Goal: Find specific page/section: Find specific page/section

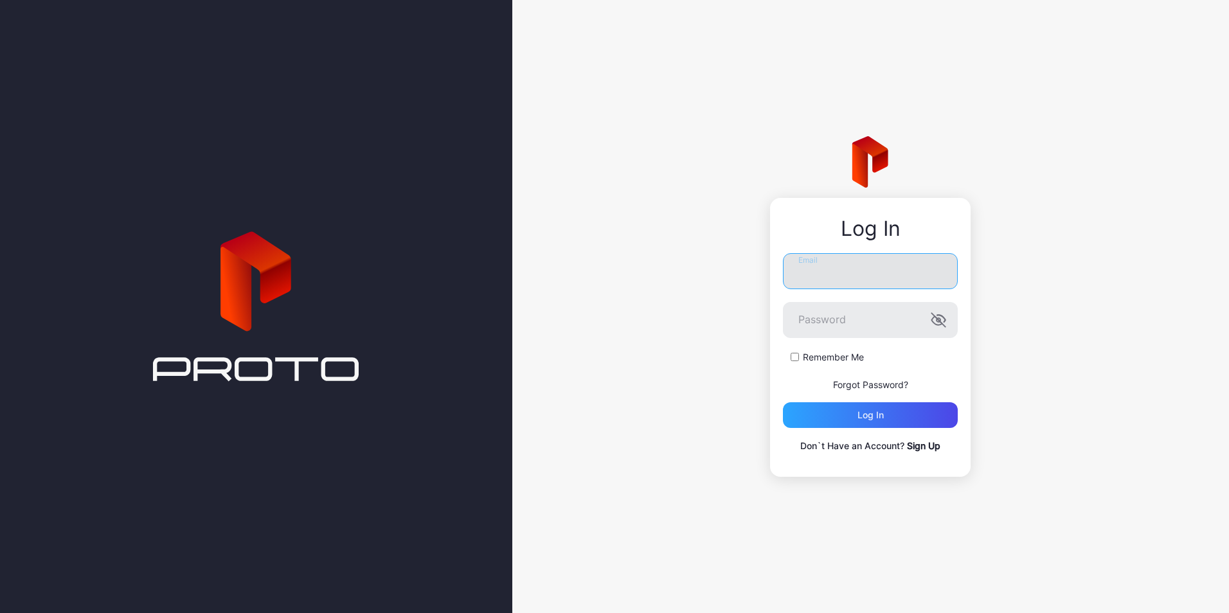
drag, startPoint x: 859, startPoint y: 269, endPoint x: 850, endPoint y: 282, distance: 15.9
click at [859, 269] on input "Email" at bounding box center [870, 271] width 175 height 36
type input "**********"
click at [783, 402] on button "Log in" at bounding box center [870, 415] width 175 height 26
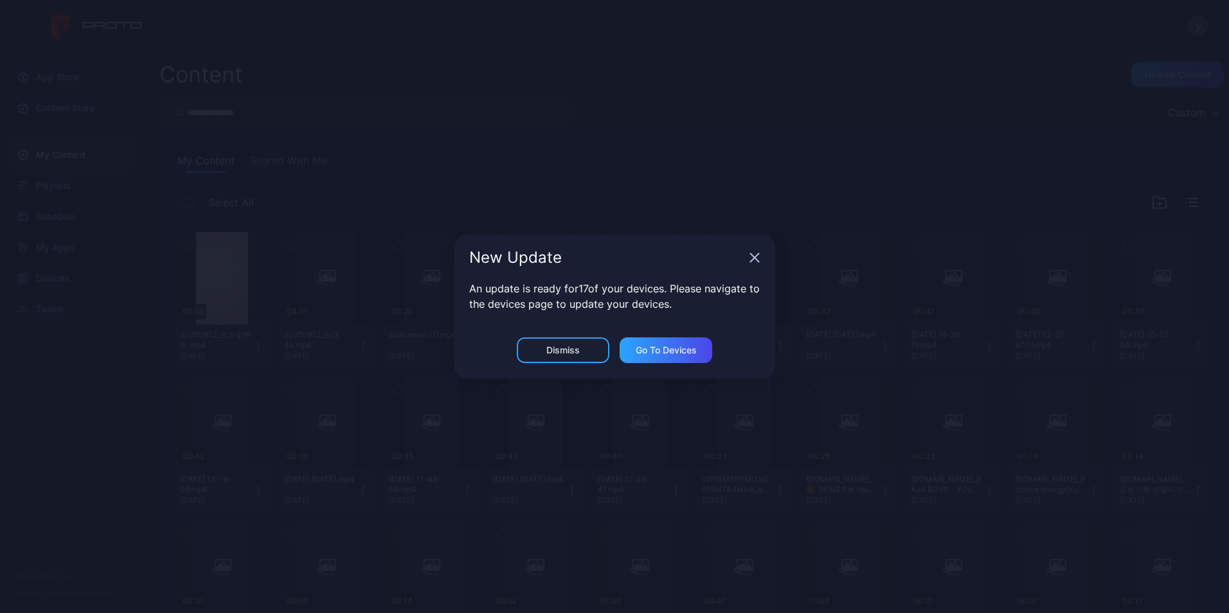
click at [751, 256] on icon "button" at bounding box center [754, 258] width 10 height 10
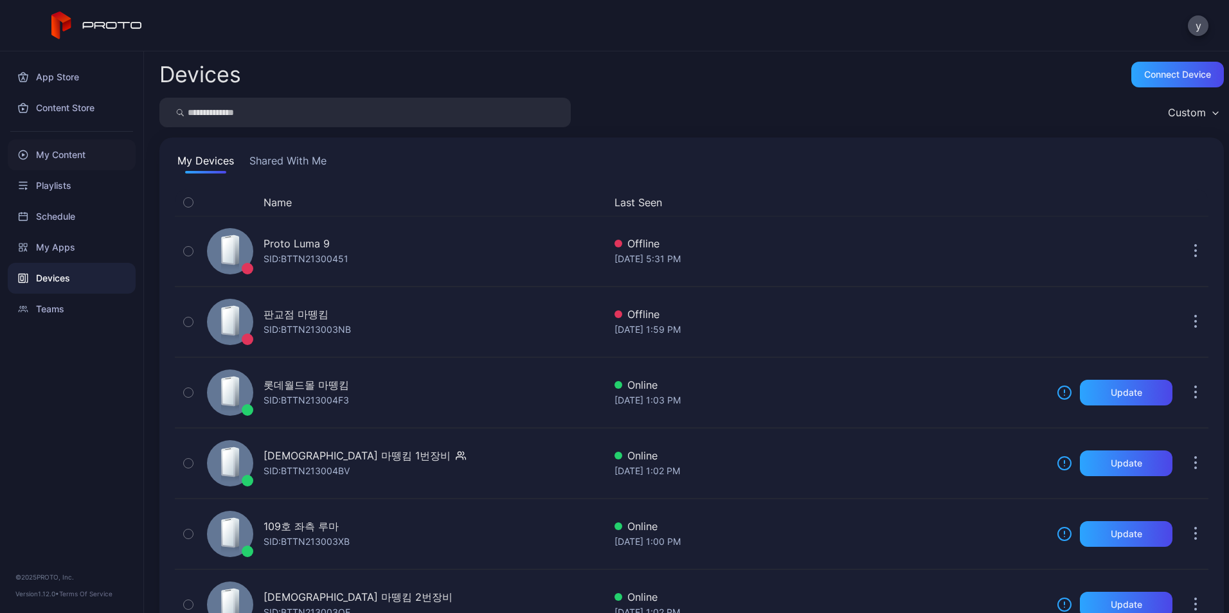
click at [64, 155] on div "My Content" at bounding box center [72, 154] width 128 height 31
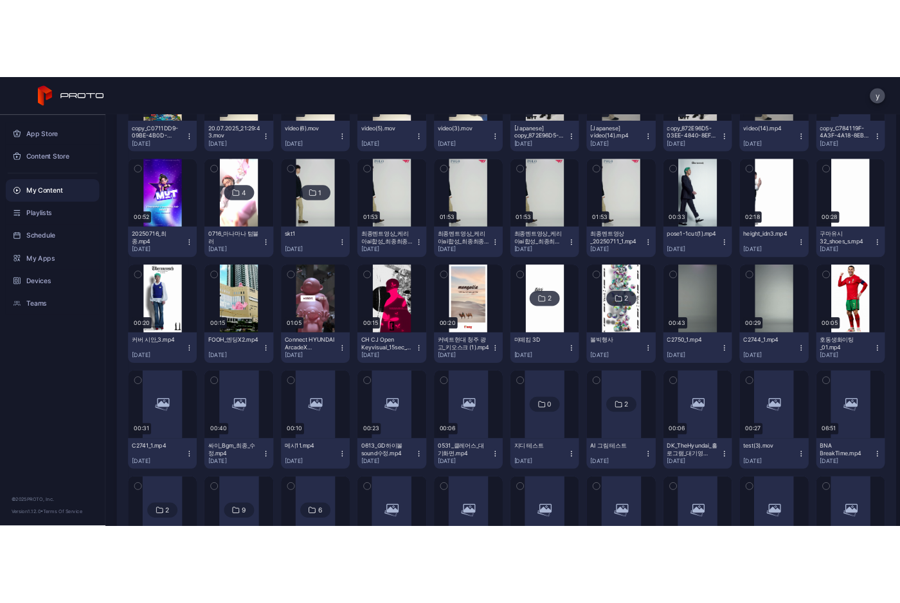
scroll to position [1069, 0]
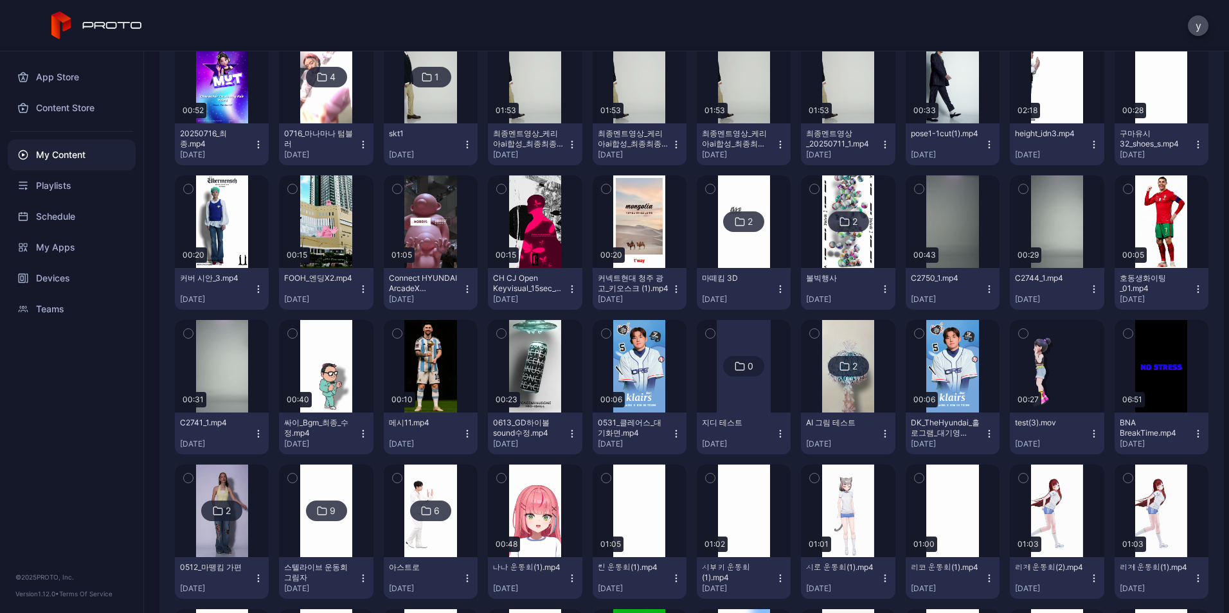
click at [862, 205] on img at bounding box center [848, 221] width 52 height 93
